Goal: Find specific page/section: Find specific page/section

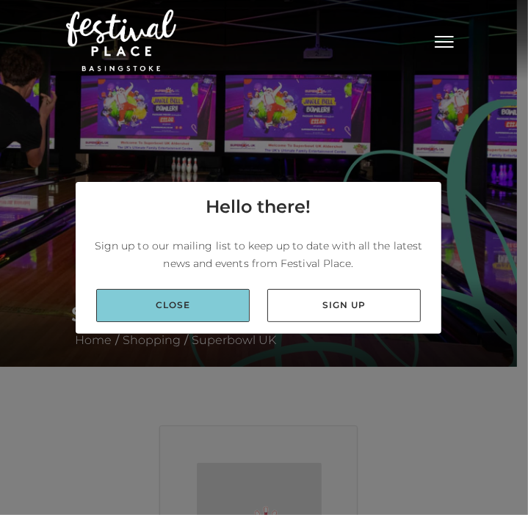
click at [225, 312] on link "Close" at bounding box center [172, 305] width 153 height 33
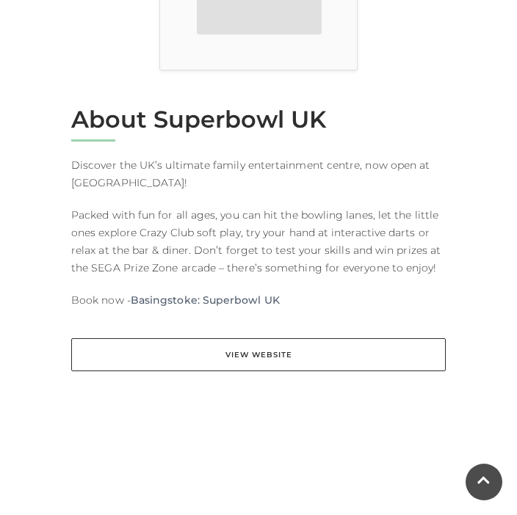
scroll to position [559, 0]
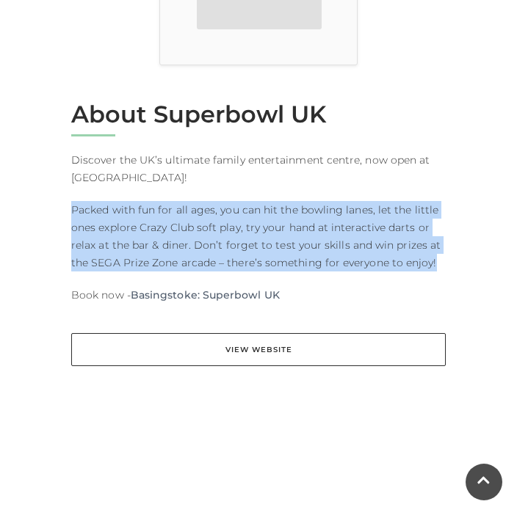
drag, startPoint x: 73, startPoint y: 206, endPoint x: 432, endPoint y: 267, distance: 363.3
click at [432, 267] on p "Packed with fun for all ages, you can hit the bowling lanes, let the little one…" at bounding box center [258, 236] width 374 height 70
copy p "Packed with fun for all ages, you can hit the bowling lanes, let the little one…"
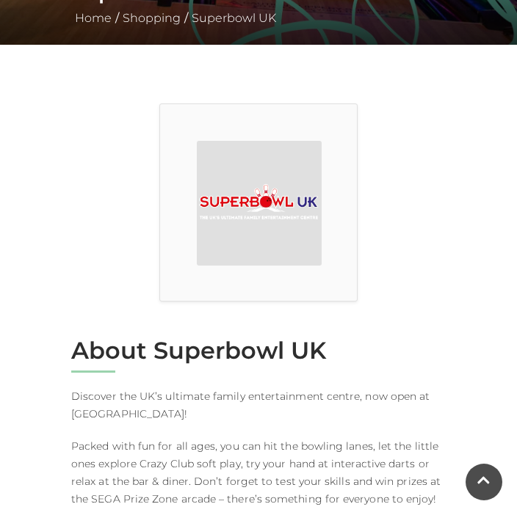
scroll to position [315, 0]
